Goal: Task Accomplishment & Management: Complete application form

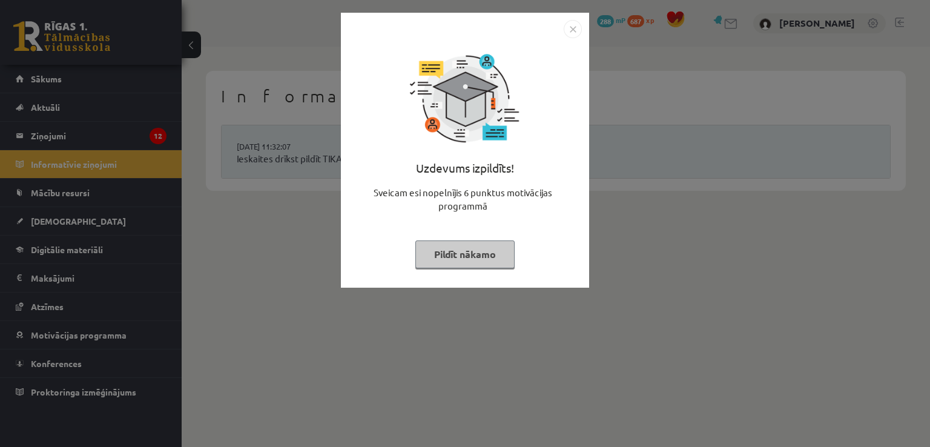
click at [570, 26] on img "Close" at bounding box center [573, 29] width 18 height 18
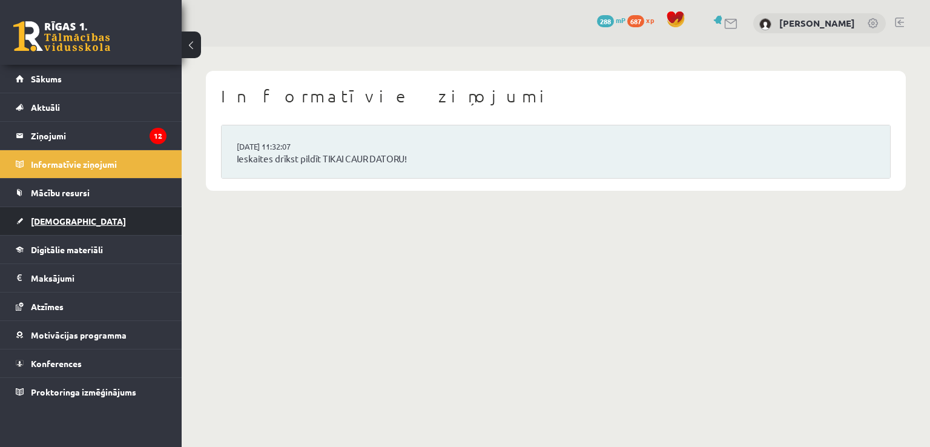
click at [44, 221] on span "[DEMOGRAPHIC_DATA]" at bounding box center [78, 221] width 95 height 11
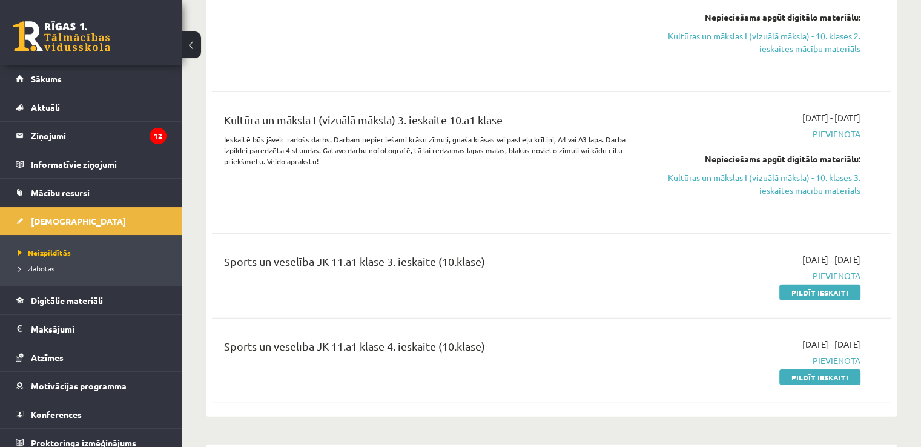
scroll to position [3209, 0]
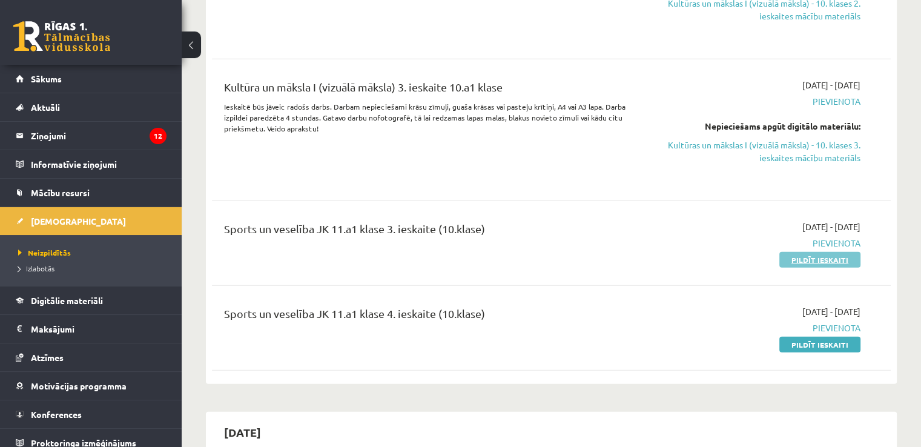
click at [826, 262] on link "Pildīt ieskaiti" at bounding box center [819, 260] width 81 height 16
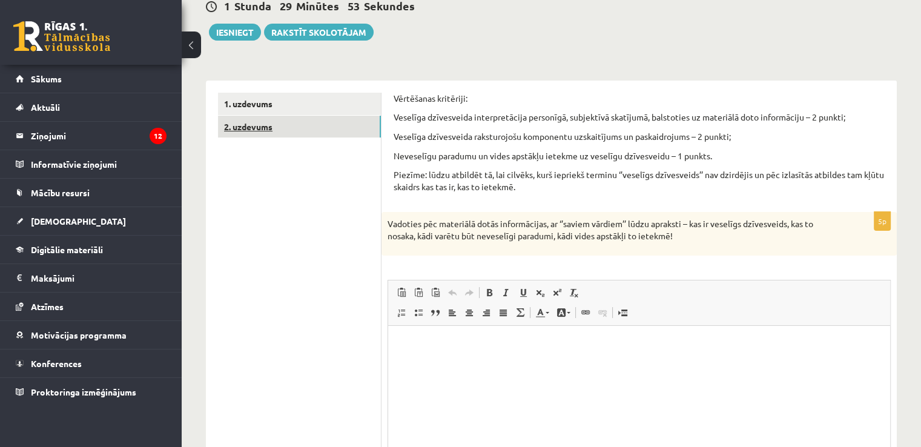
click at [311, 120] on link "2. uzdevums" at bounding box center [299, 127] width 163 height 22
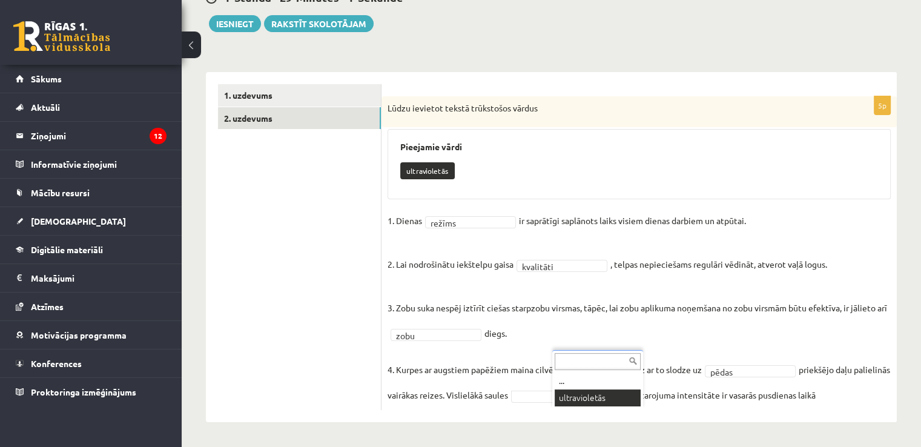
scroll to position [123, 0]
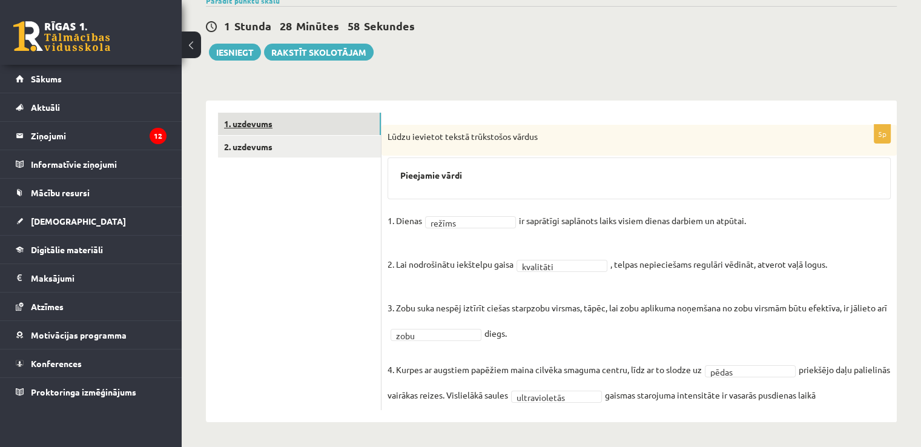
click at [291, 113] on link "1. uzdevums" at bounding box center [299, 124] width 163 height 22
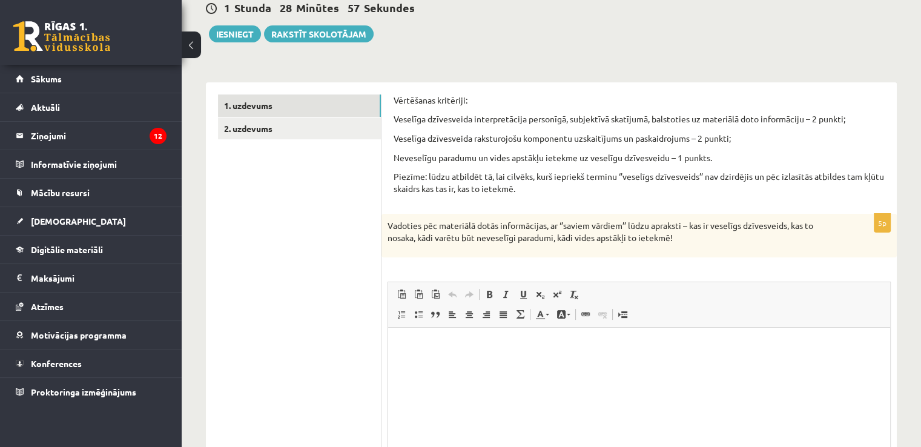
scroll to position [0, 0]
click at [412, 348] on p "Bagātinātā teksta redaktors, wiswyg-editor-user-answer-47433779652740" at bounding box center [639, 345] width 478 height 13
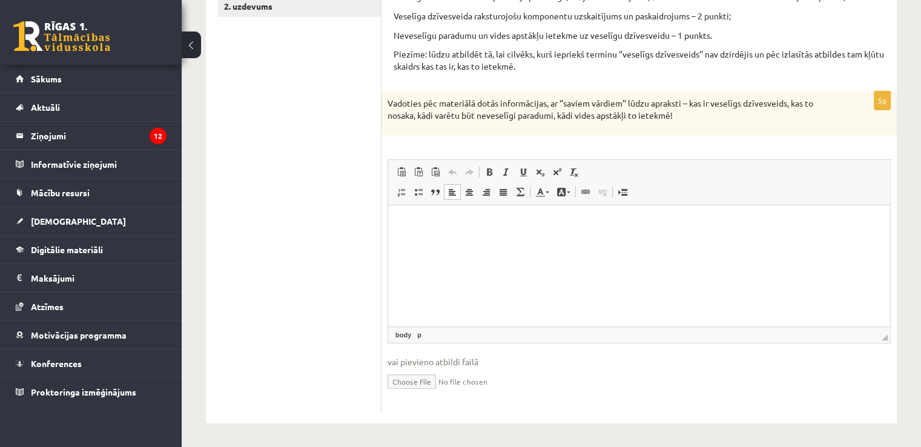
click at [447, 216] on html at bounding box center [639, 223] width 502 height 37
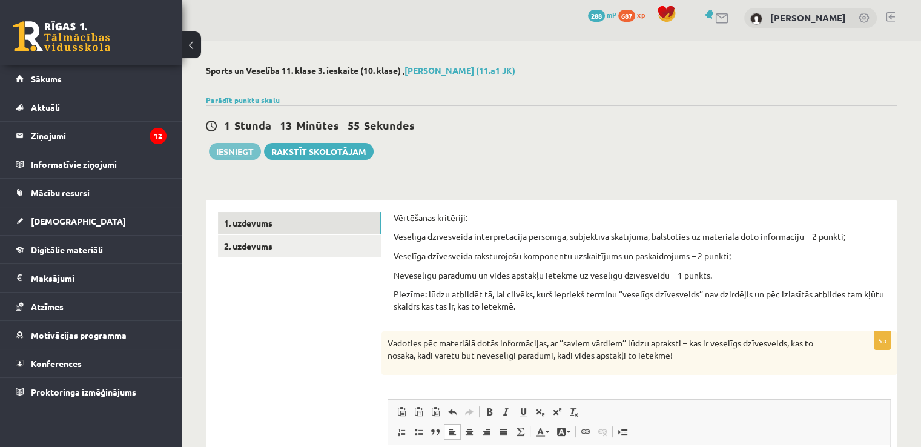
scroll to position [0, 0]
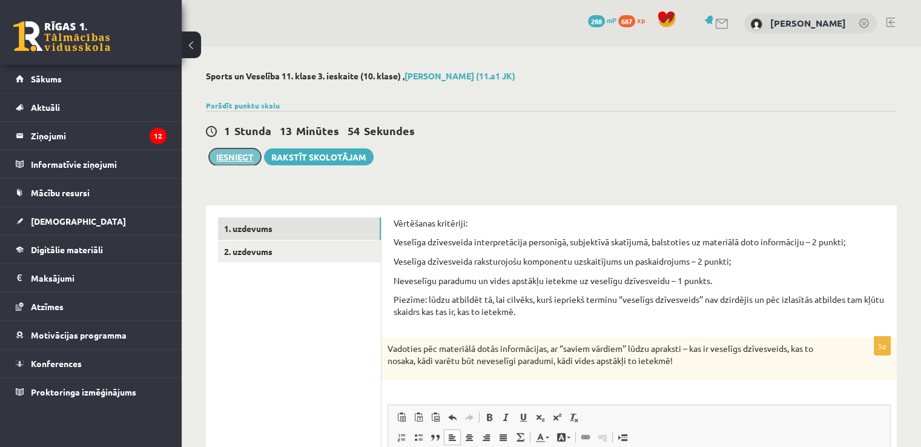
click at [243, 151] on button "Iesniegt" at bounding box center [235, 156] width 52 height 17
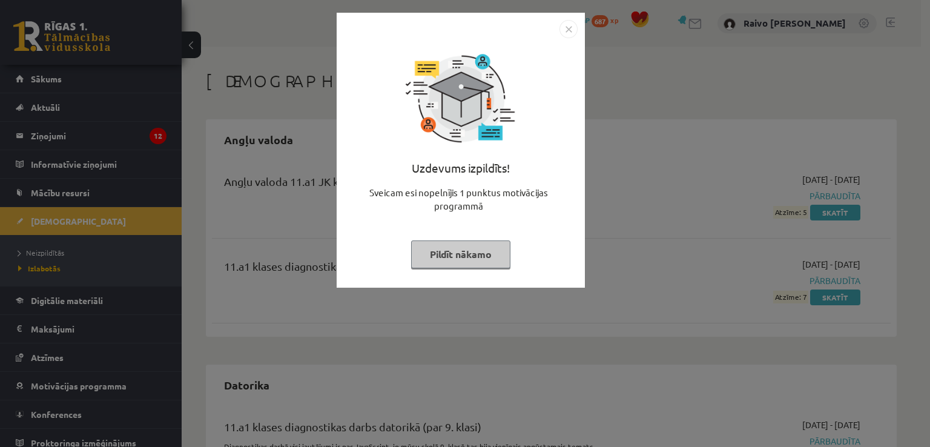
click at [564, 32] on img "Close" at bounding box center [568, 29] width 18 height 18
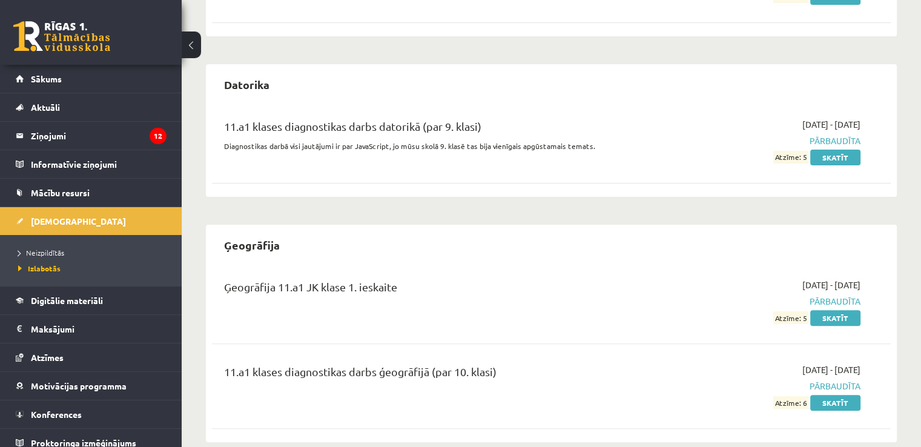
scroll to position [363, 0]
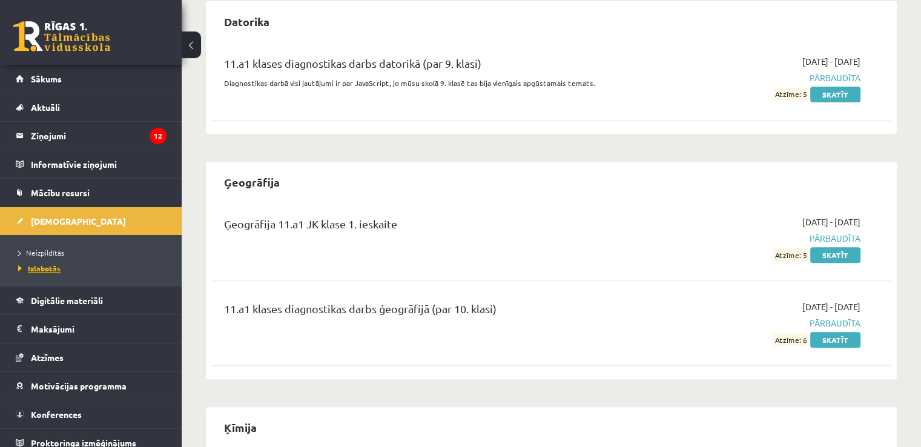
click at [42, 267] on span "Izlabotās" at bounding box center [39, 268] width 42 height 10
click at [46, 251] on span "Neizpildītās" at bounding box center [41, 253] width 46 height 10
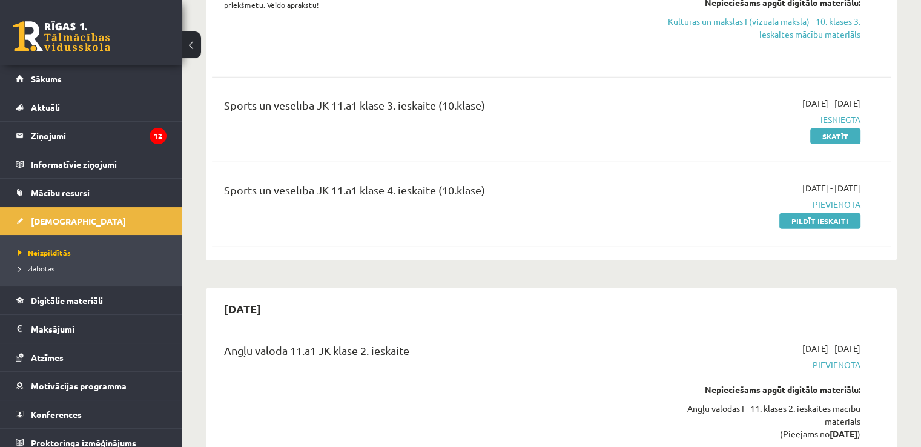
scroll to position [3330, 0]
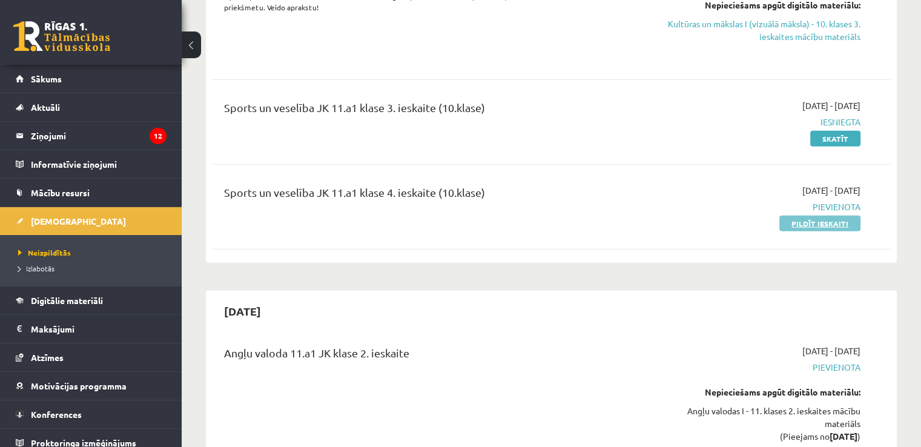
click at [845, 225] on link "Pildīt ieskaiti" at bounding box center [819, 224] width 81 height 16
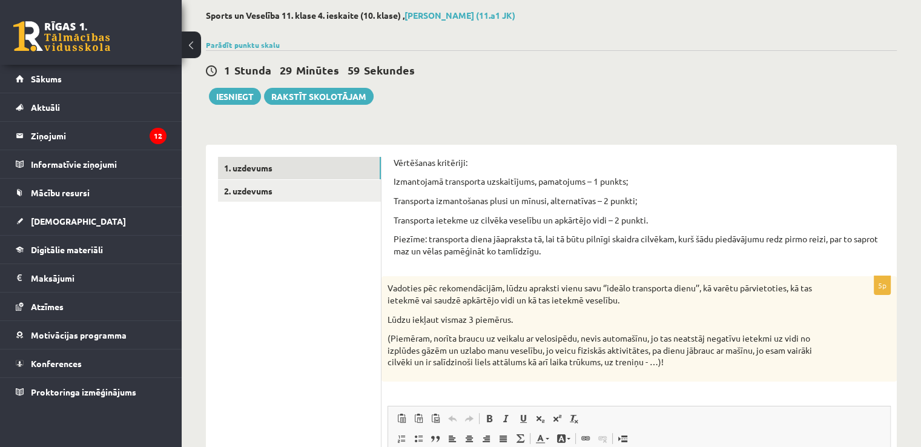
click at [309, 203] on ul "1. uzdevums 2. uzdevums" at bounding box center [299, 407] width 163 height 501
click at [312, 190] on link "2. uzdevums" at bounding box center [299, 191] width 163 height 22
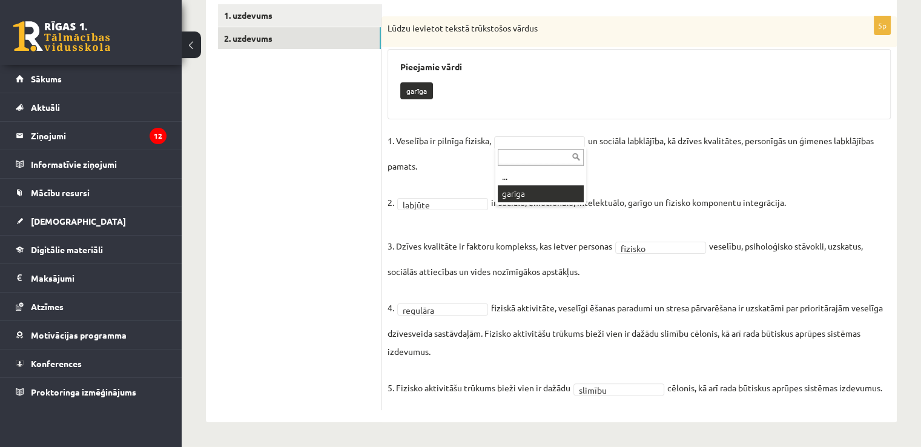
scroll to position [185, 0]
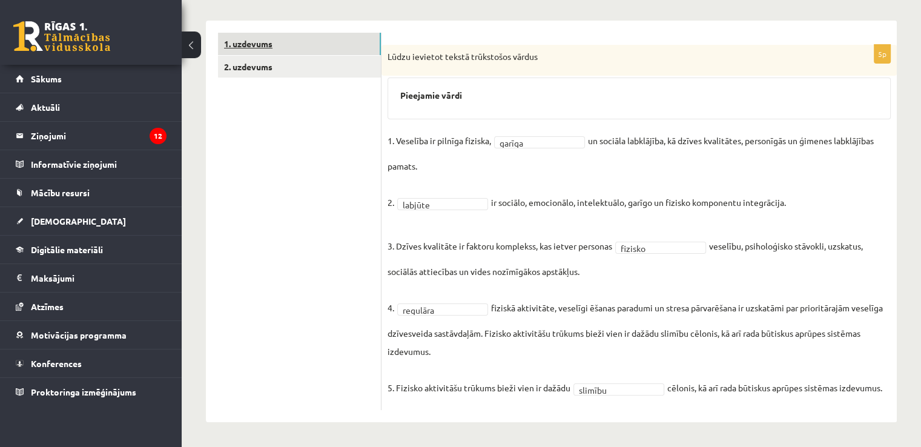
click at [318, 44] on link "1. uzdevums" at bounding box center [299, 44] width 163 height 22
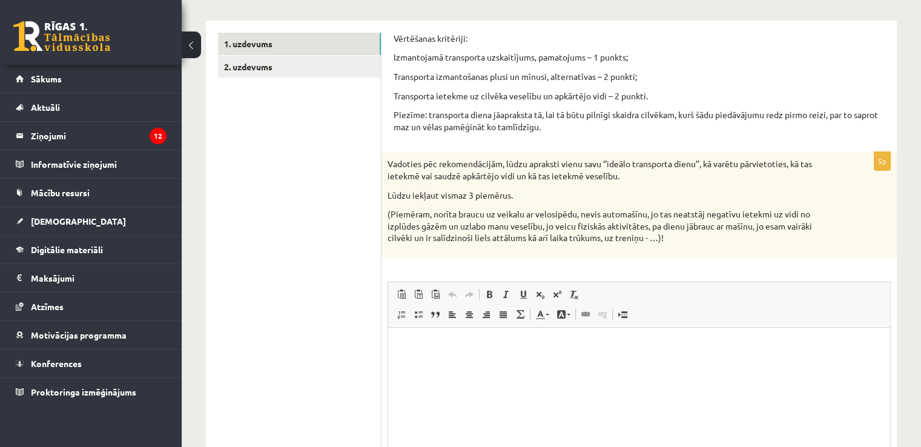
scroll to position [0, 0]
click at [467, 350] on p "Bagātinātā teksta redaktors, wiswyg-editor-user-answer-47433875742220" at bounding box center [639, 346] width 478 height 13
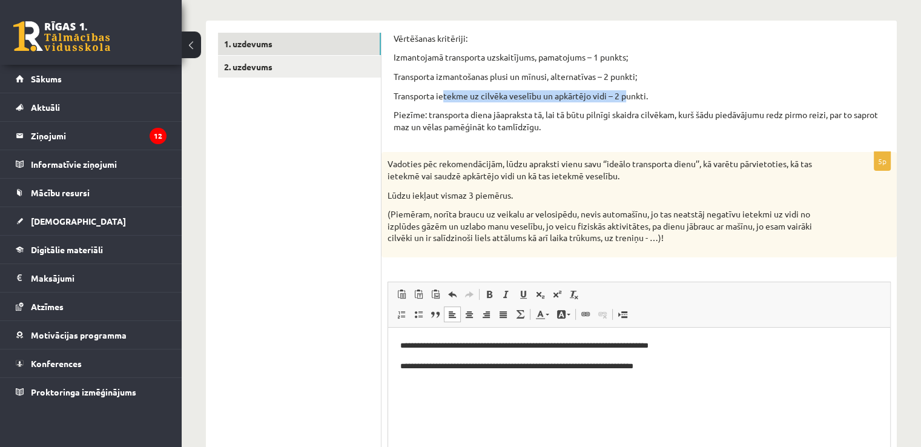
drag, startPoint x: 464, startPoint y: 97, endPoint x: 628, endPoint y: 95, distance: 163.5
click at [628, 95] on p "Transporta ietekme uz cilvēka veselību un apkārtējo vidi – 2 punkti." at bounding box center [639, 96] width 491 height 12
click at [703, 77] on p "Transporta izmantošanas plusi un mīnusi, alternatīvas – 2 punkti;" at bounding box center [639, 77] width 491 height 12
click at [687, 374] on body "**********" at bounding box center [639, 366] width 478 height 53
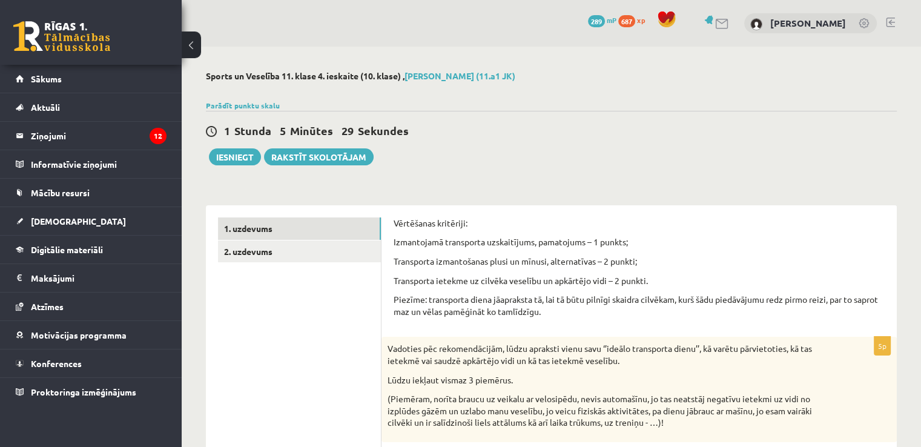
click at [235, 170] on div "**********" at bounding box center [551, 401] width 739 height 708
click at [236, 163] on button "Iesniegt" at bounding box center [235, 156] width 52 height 17
